Goal: Task Accomplishment & Management: Use online tool/utility

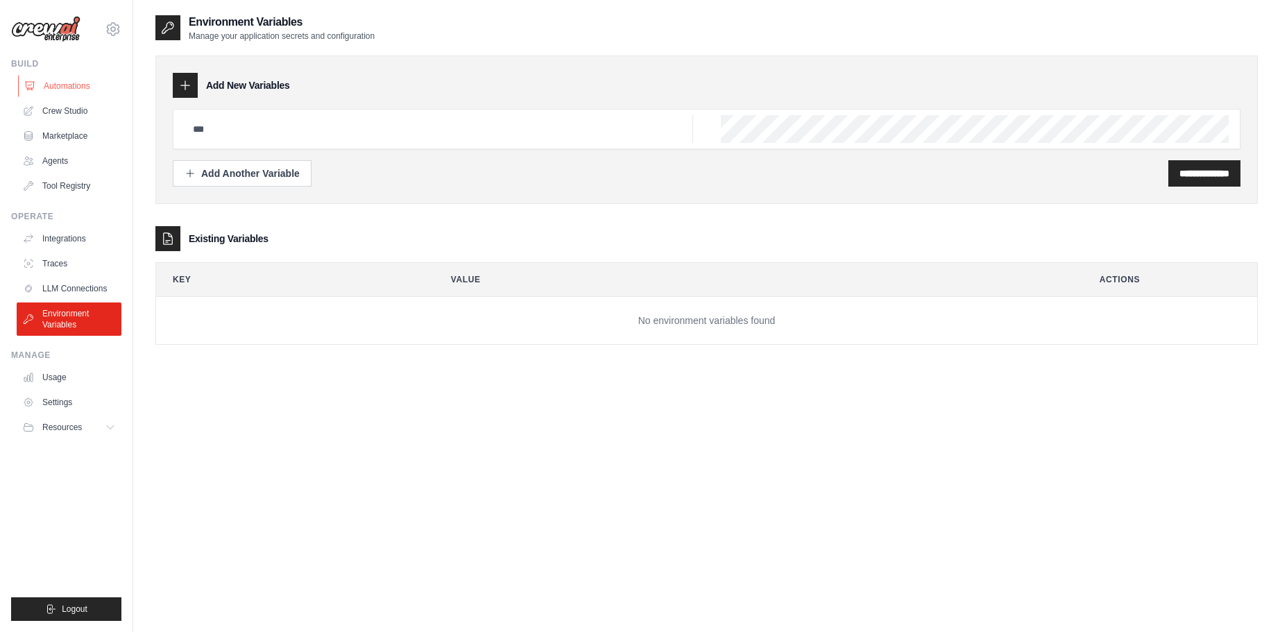
click at [62, 80] on link "Automations" at bounding box center [70, 86] width 105 height 22
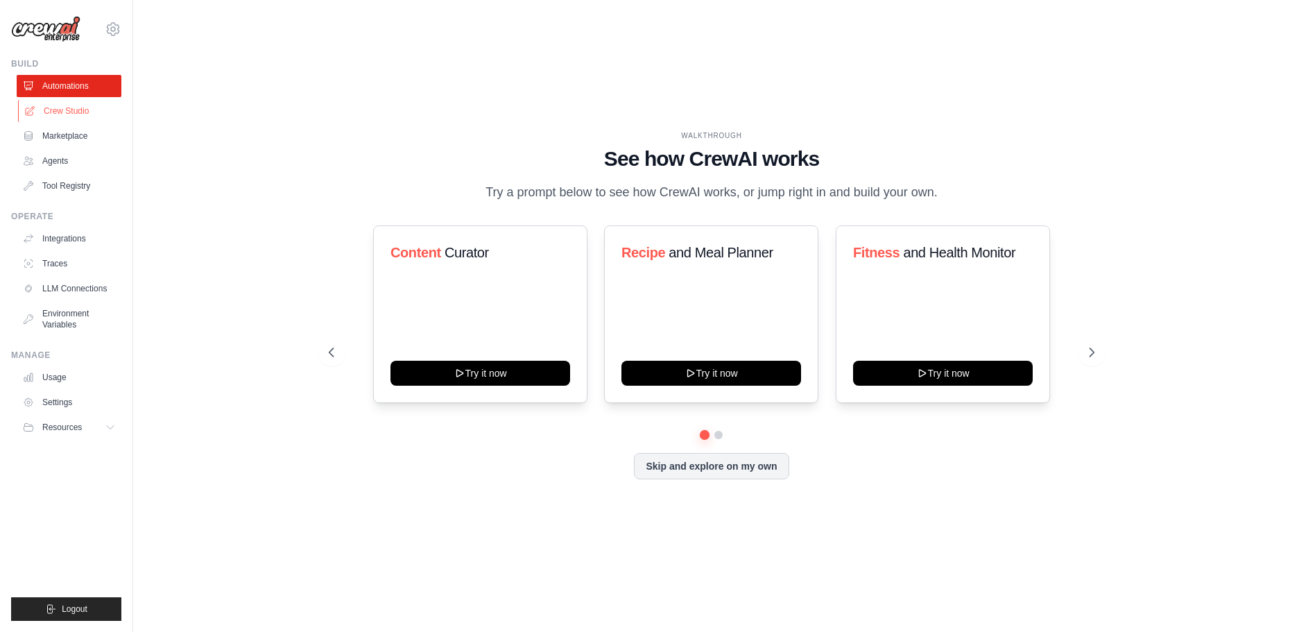
click at [78, 116] on link "Crew Studio" at bounding box center [70, 111] width 105 height 22
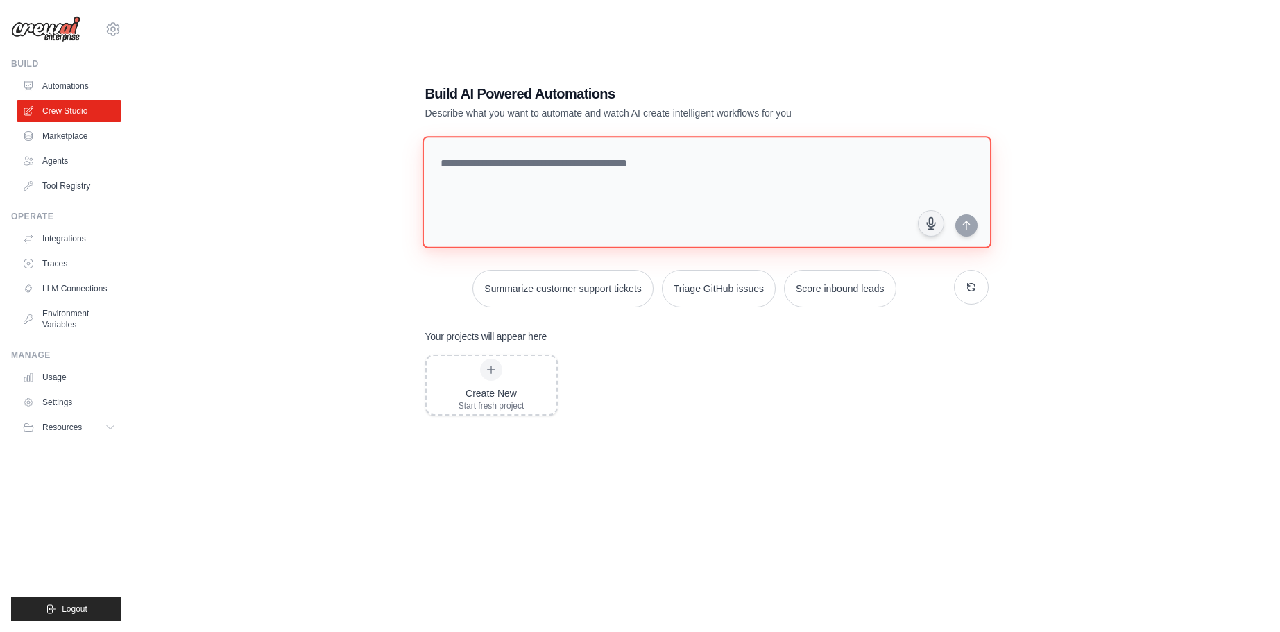
click at [731, 225] on textarea at bounding box center [706, 192] width 569 height 112
